Goal: Obtain resource: Obtain resource

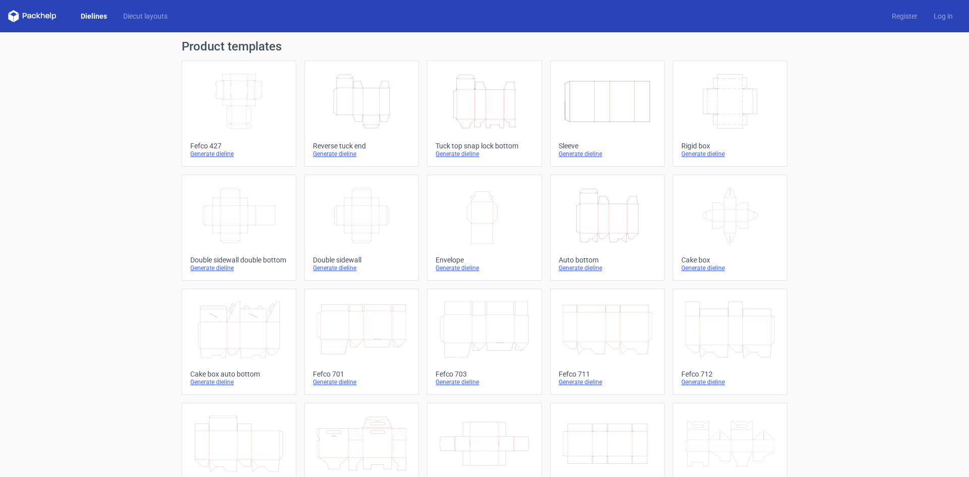
click at [804, 158] on div "Product templates Width Depth Height Fefco 427 Generate dieline Height Depth Wi…" at bounding box center [484, 331] width 969 height 599
click at [641, 159] on link "Width Depth Height Sleeve Generate dieline" at bounding box center [607, 114] width 115 height 106
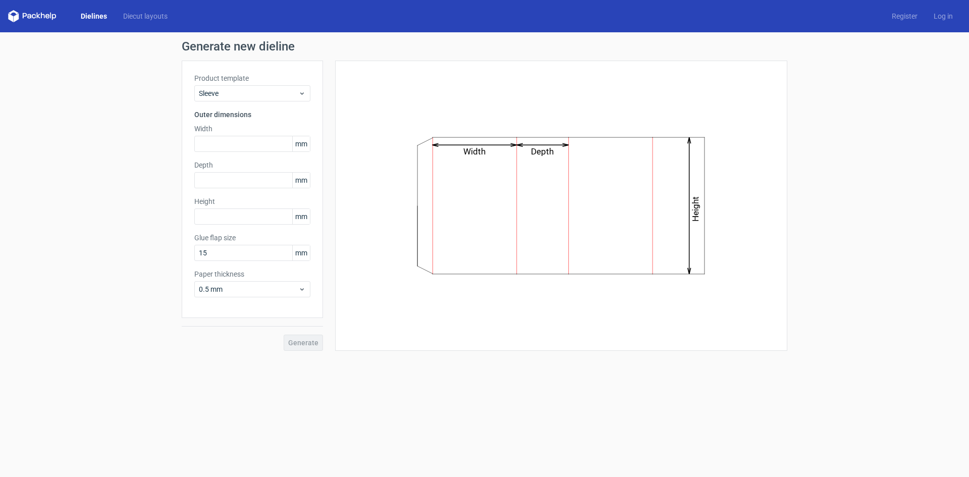
click at [101, 21] on link "Dielines" at bounding box center [94, 16] width 42 height 10
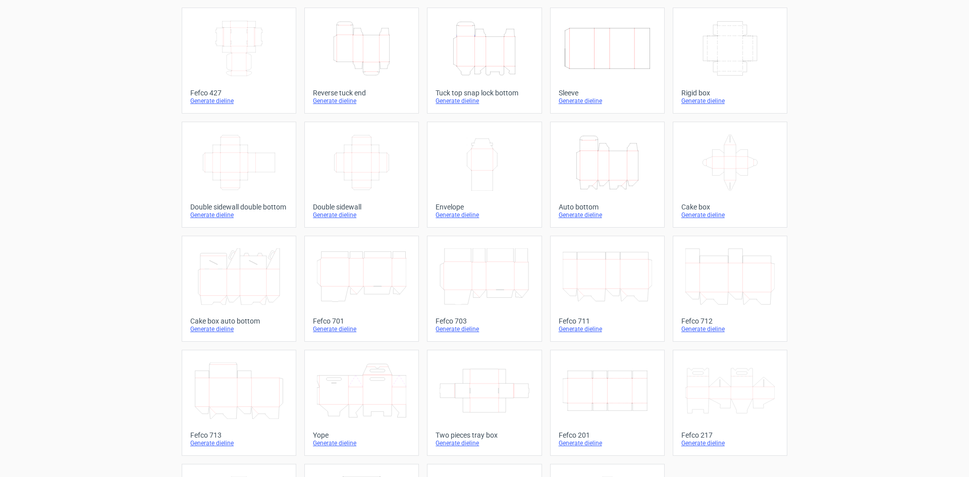
scroll to position [3, 0]
